Goal: Task Accomplishment & Management: Manage account settings

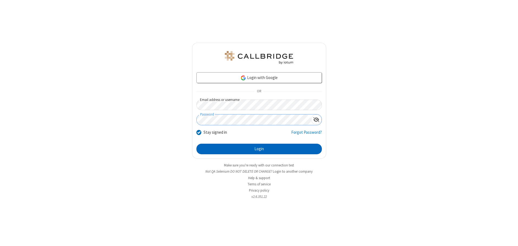
click at [259, 149] on button "Login" at bounding box center [258, 149] width 125 height 11
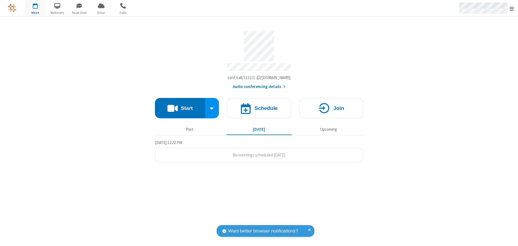
click at [512, 8] on span "Open menu" at bounding box center [511, 8] width 4 height 5
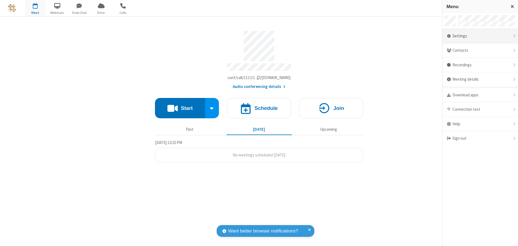
click at [480, 36] on div "Settings" at bounding box center [480, 36] width 76 height 15
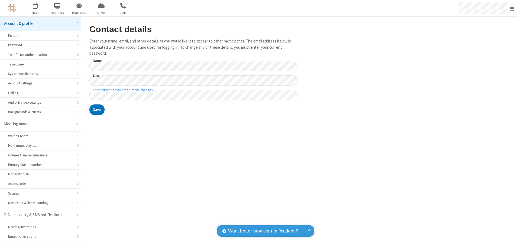
scroll to position [9, 0]
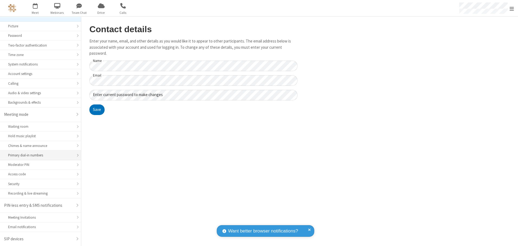
click at [38, 155] on div "Primary dial-in numbers" at bounding box center [40, 155] width 65 height 5
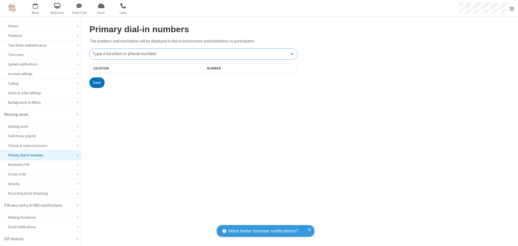
click at [193, 54] on div "Type a location or phone number" at bounding box center [193, 54] width 207 height 11
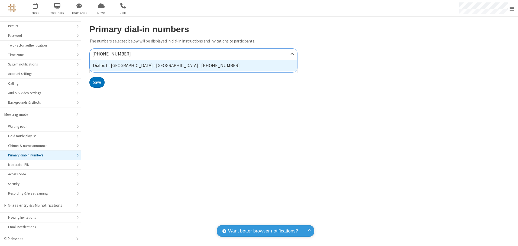
type input "[PHONE_NUMBER]"
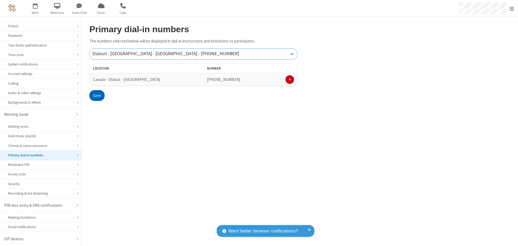
click at [97, 96] on button "Save" at bounding box center [96, 95] width 15 height 11
